Goal: Transaction & Acquisition: Purchase product/service

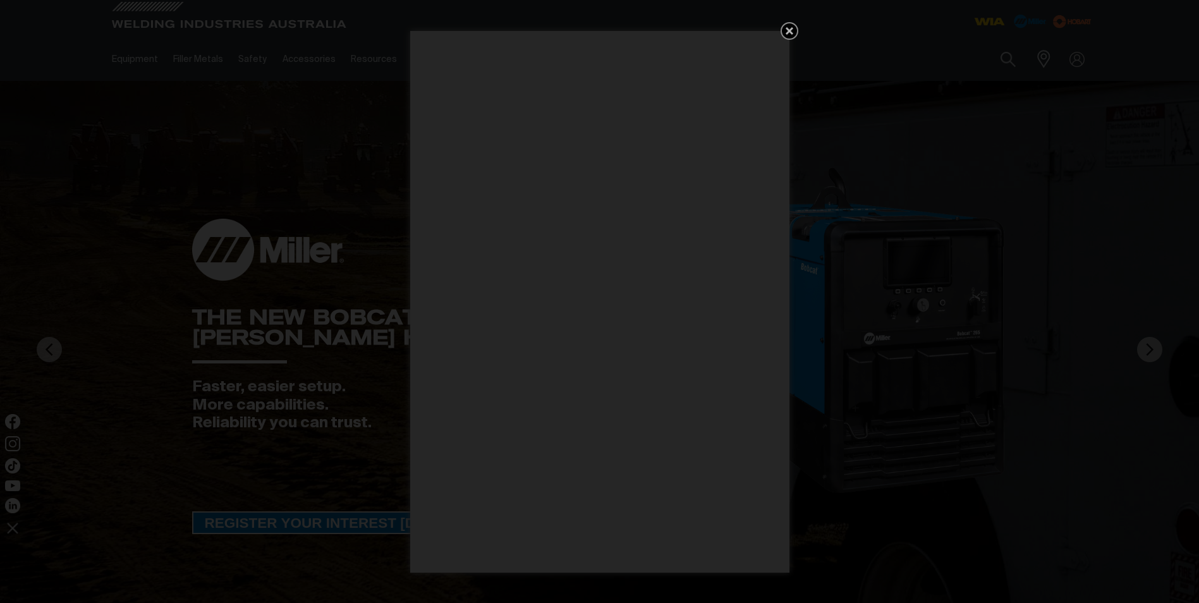
click at [133, 59] on div "Get 5 WIA Welding Guides Free!" at bounding box center [599, 301] width 1199 height 603
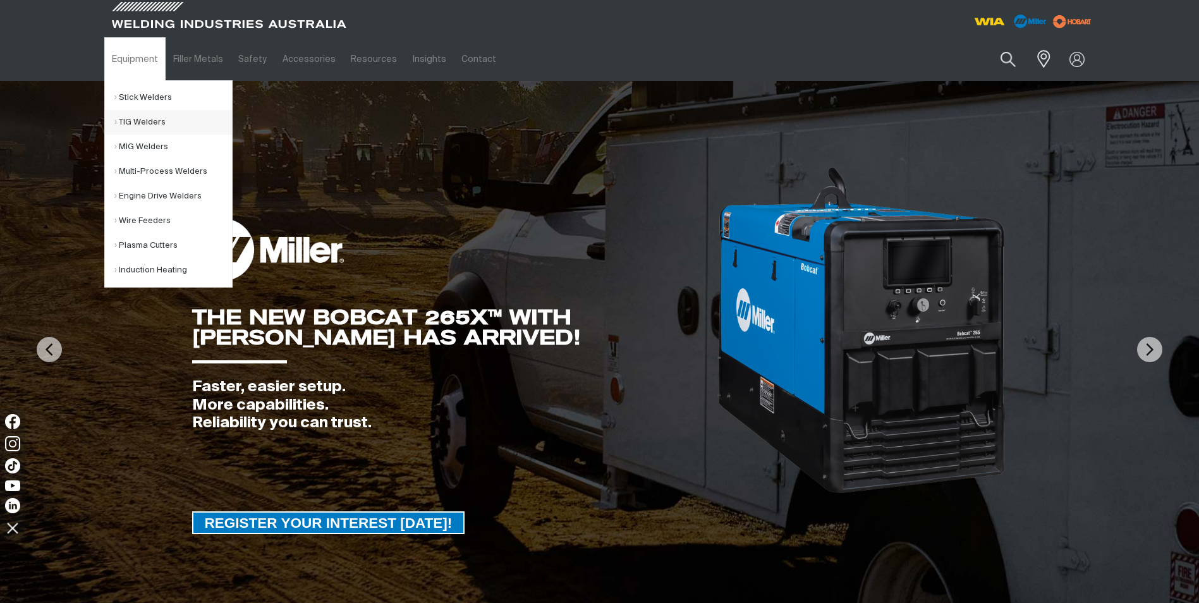
click at [138, 121] on link "TIG Welders" at bounding box center [173, 122] width 118 height 25
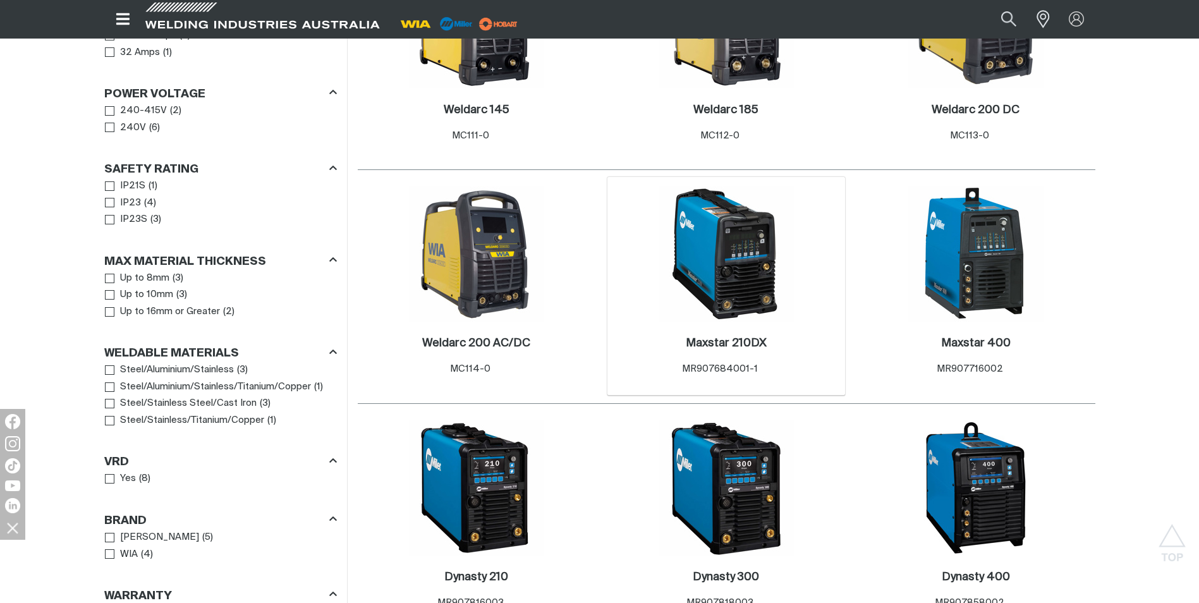
scroll to position [822, 0]
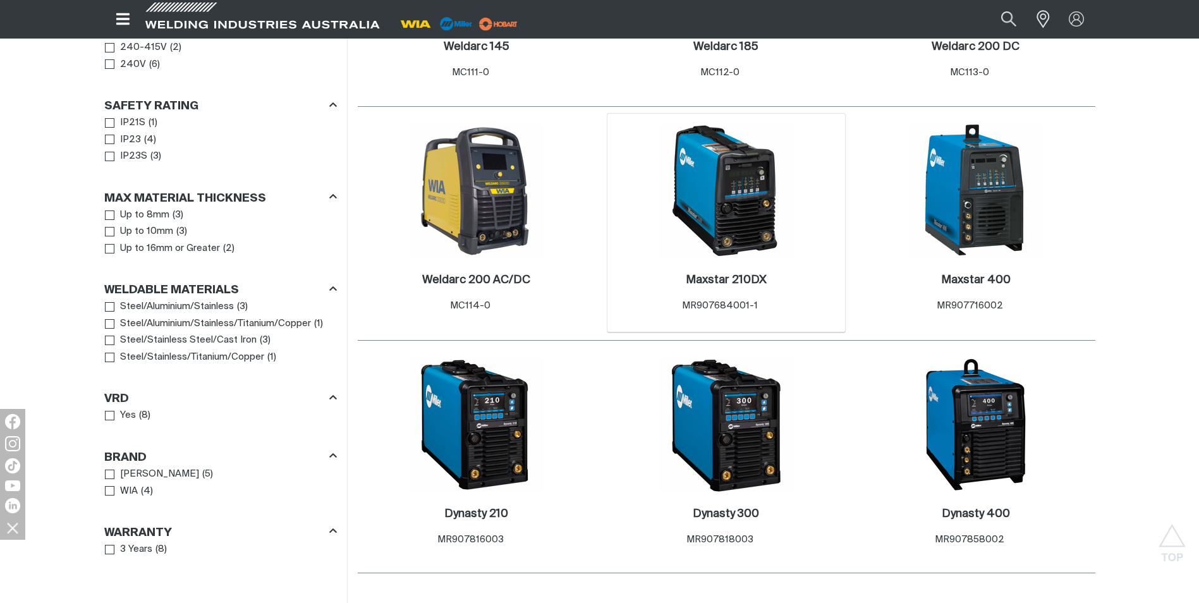
click at [712, 259] on div "Maxstar 210DX . Item No. MR907684001-1" at bounding box center [727, 296] width 226 height 74
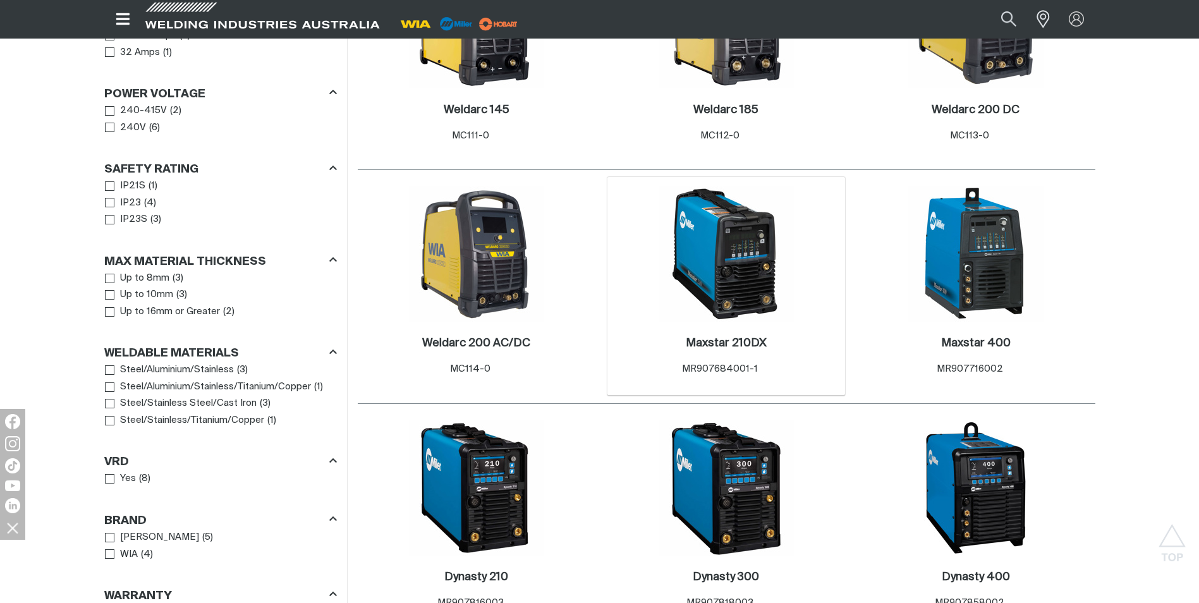
scroll to position [695, 0]
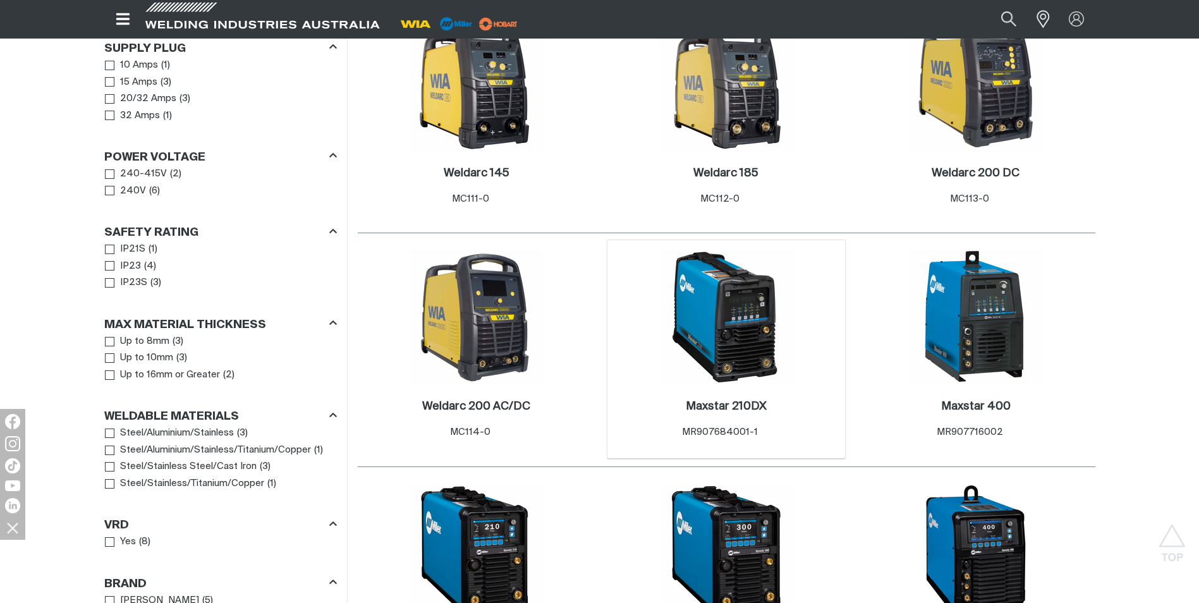
click at [731, 343] on img at bounding box center [726, 317] width 135 height 135
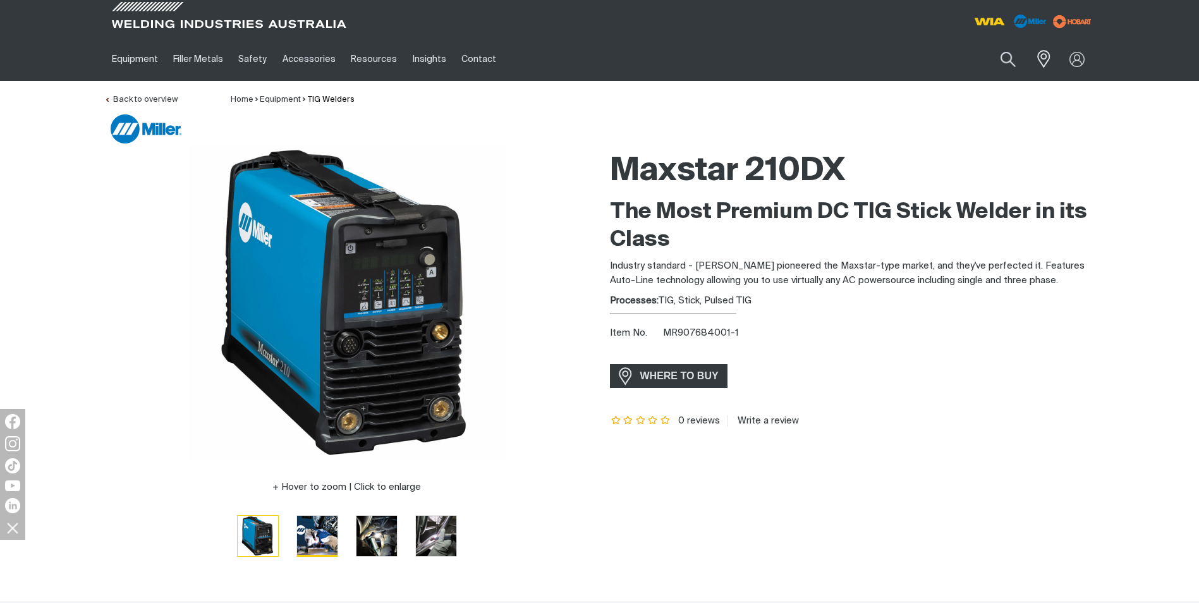
click at [315, 537] on img "Go to slide 2" at bounding box center [317, 536] width 40 height 40
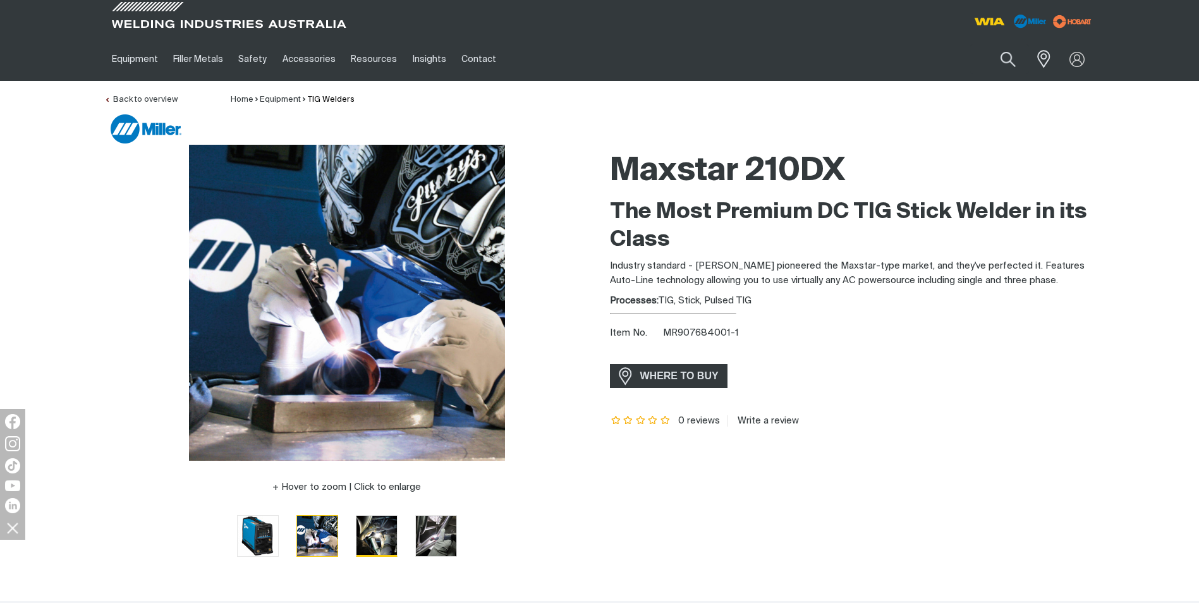
click at [364, 537] on img "Go to slide 3" at bounding box center [377, 536] width 40 height 40
